Goal: Register for event/course

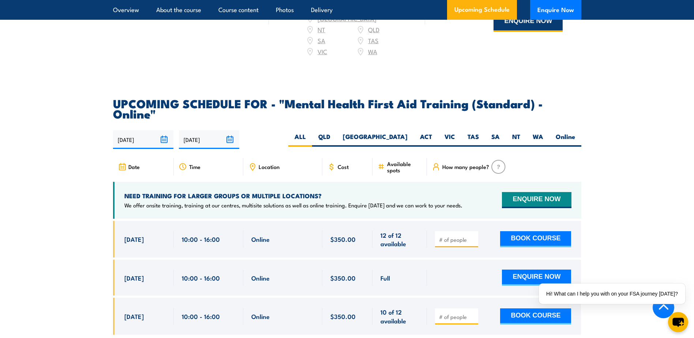
scroll to position [1426, 0]
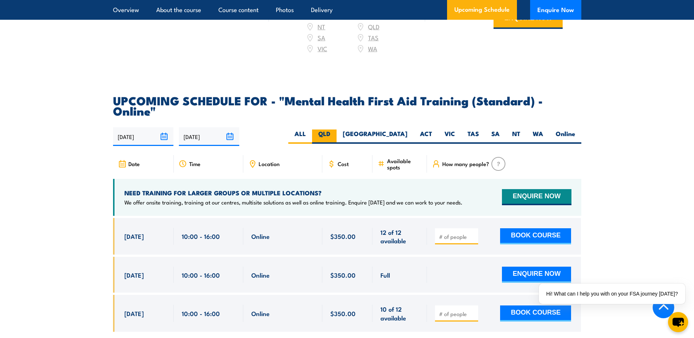
click at [336, 129] on label "QLD" at bounding box center [324, 136] width 25 height 14
click at [335, 129] on input "QLD" at bounding box center [332, 131] width 5 height 5
radio input "true"
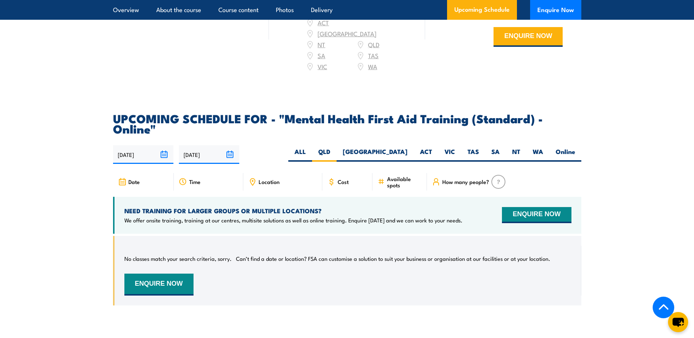
scroll to position [1392, 0]
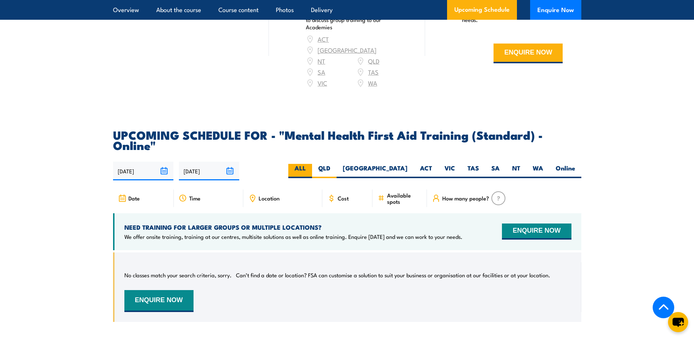
click at [312, 164] on label "ALL" at bounding box center [300, 171] width 24 height 14
click at [310, 164] on input "ALL" at bounding box center [308, 166] width 5 height 5
radio input "true"
